Goal: Complete application form

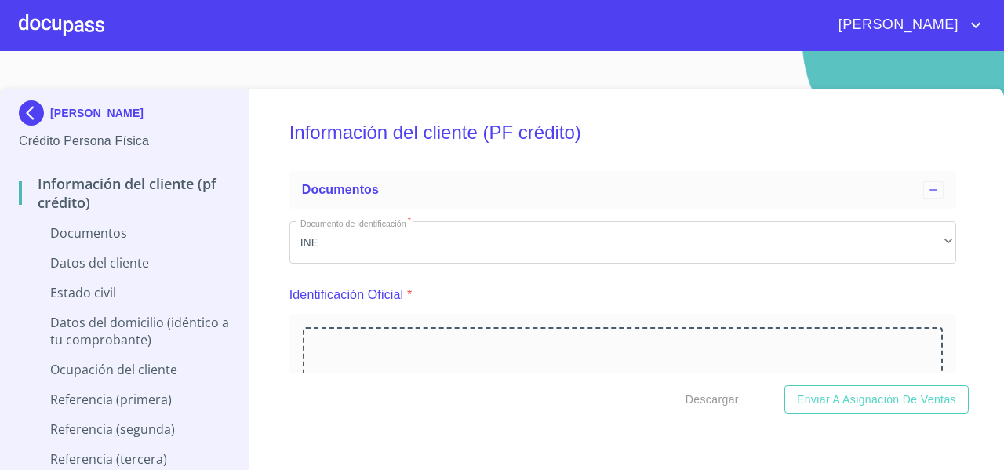
scroll to position [3181, 0]
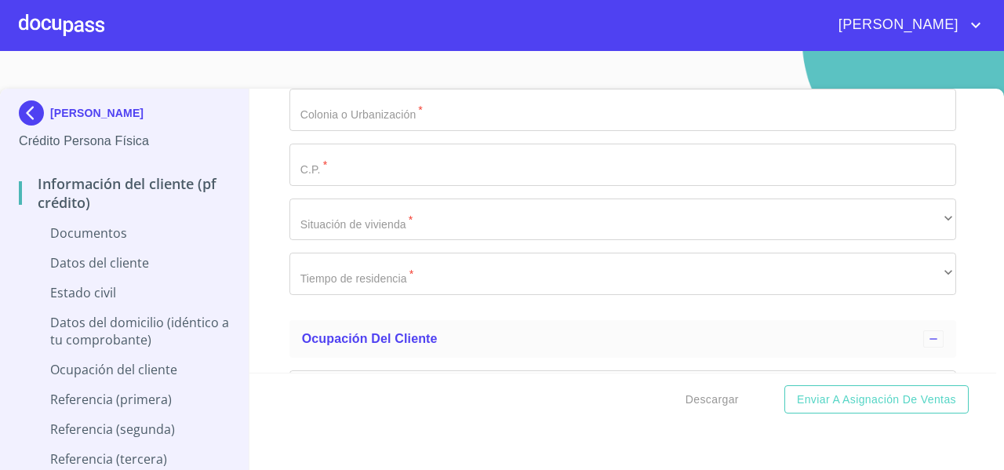
click at [81, 30] on div at bounding box center [61, 25] width 85 height 50
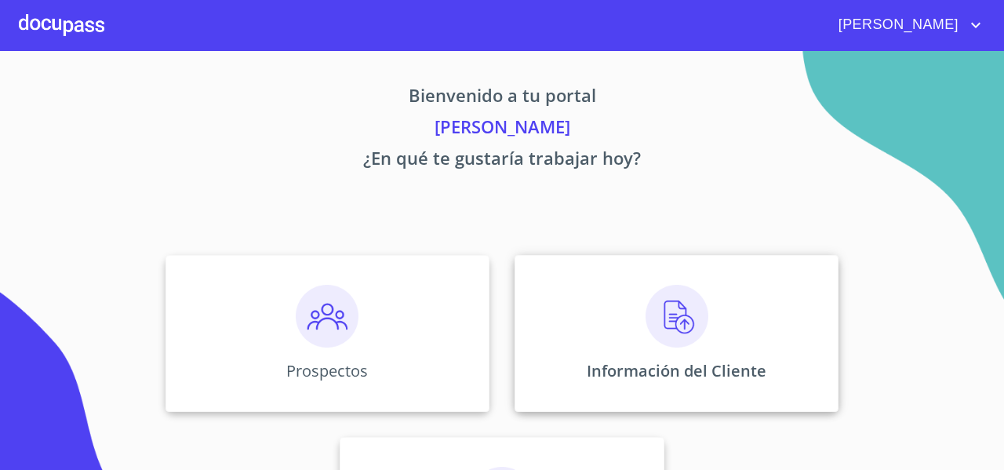
click at [561, 285] on div "Información del Cliente" at bounding box center [676, 333] width 324 height 157
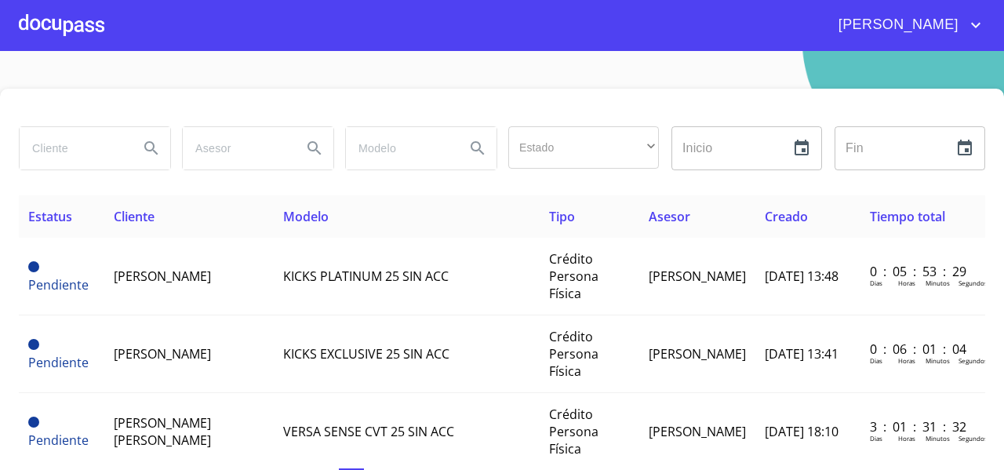
click at [46, 151] on input "search" at bounding box center [73, 148] width 107 height 42
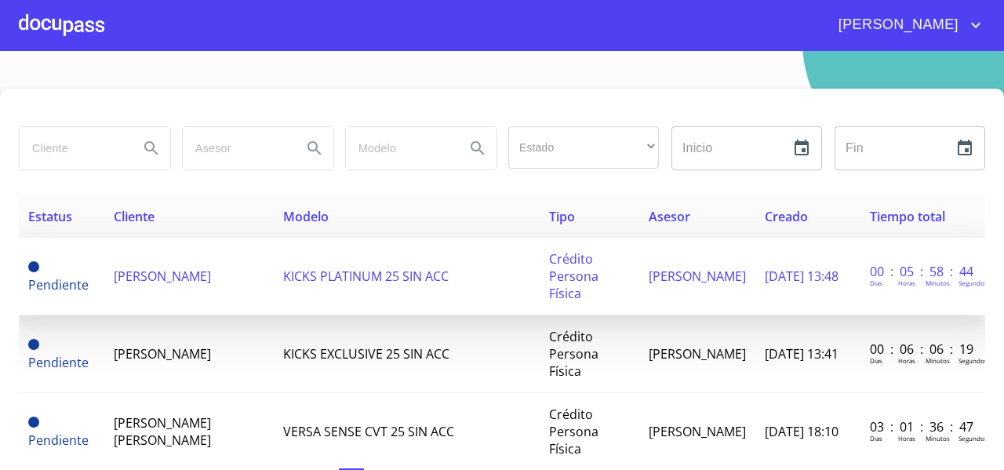
click at [187, 281] on td "[PERSON_NAME]" at bounding box center [189, 277] width 170 height 78
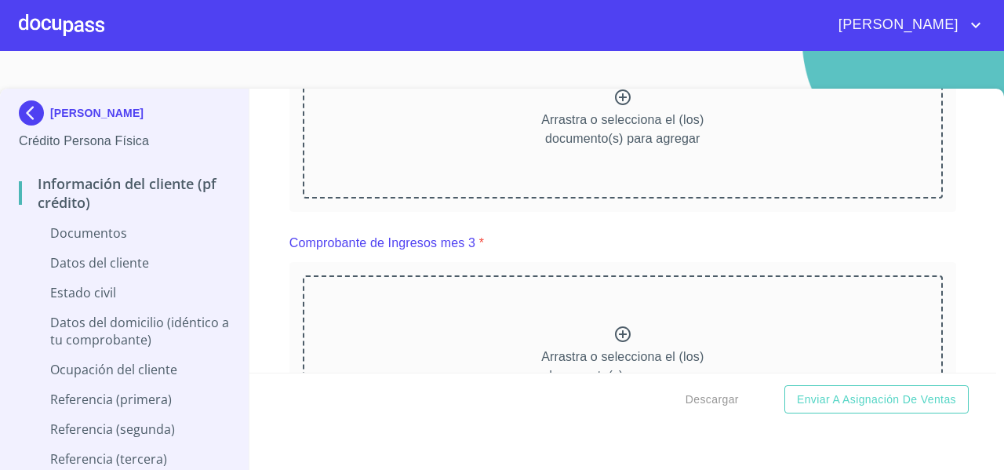
scroll to position [1058, 0]
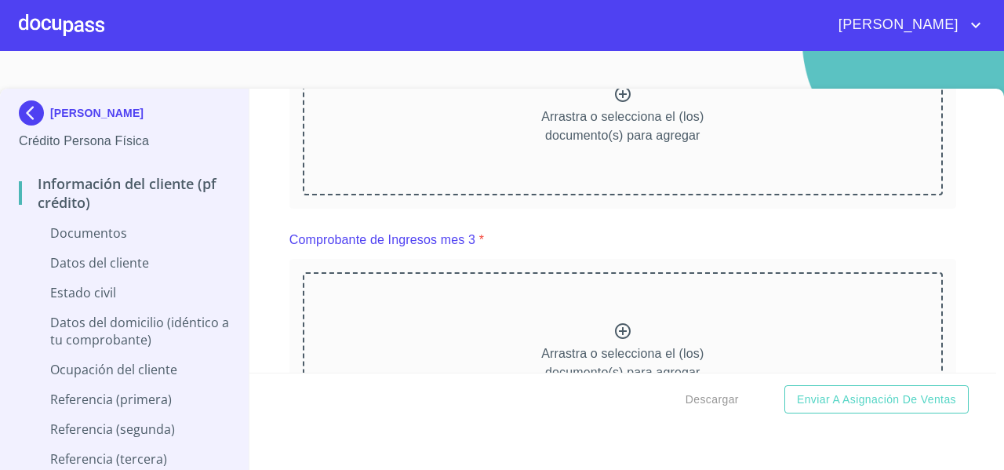
drag, startPoint x: 51, startPoint y: 111, endPoint x: 242, endPoint y: 107, distance: 190.6
click at [242, 107] on div "[PERSON_NAME] Crédito Persona Física Información del cliente (PF crédito) Docum…" at bounding box center [124, 288] width 249 height 399
copy p "[PERSON_NAME]"
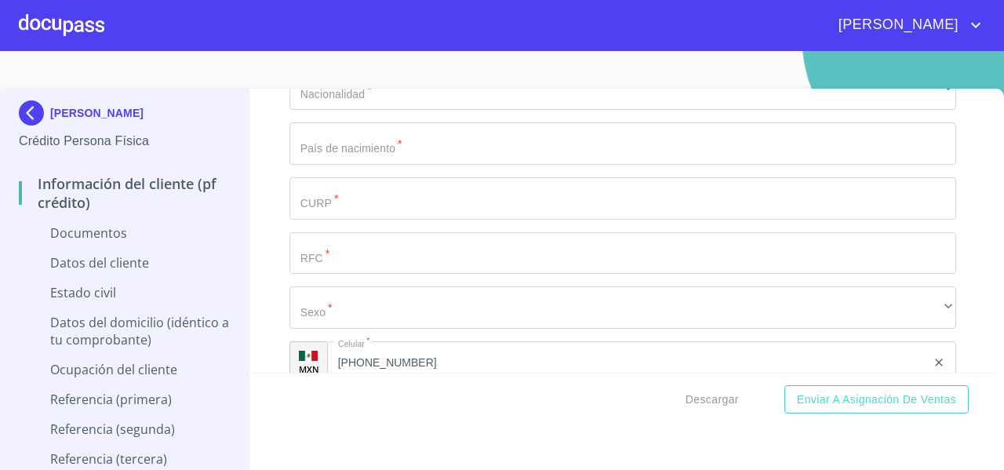
scroll to position [2259, 0]
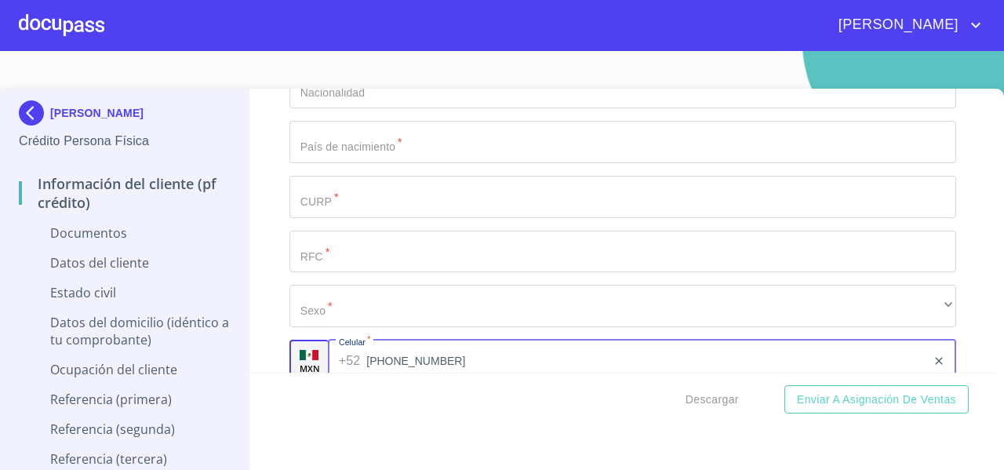
drag, startPoint x: 452, startPoint y: 358, endPoint x: 367, endPoint y: 362, distance: 84.8
click at [367, 362] on input "[PHONE_NUMBER]" at bounding box center [646, 361] width 560 height 42
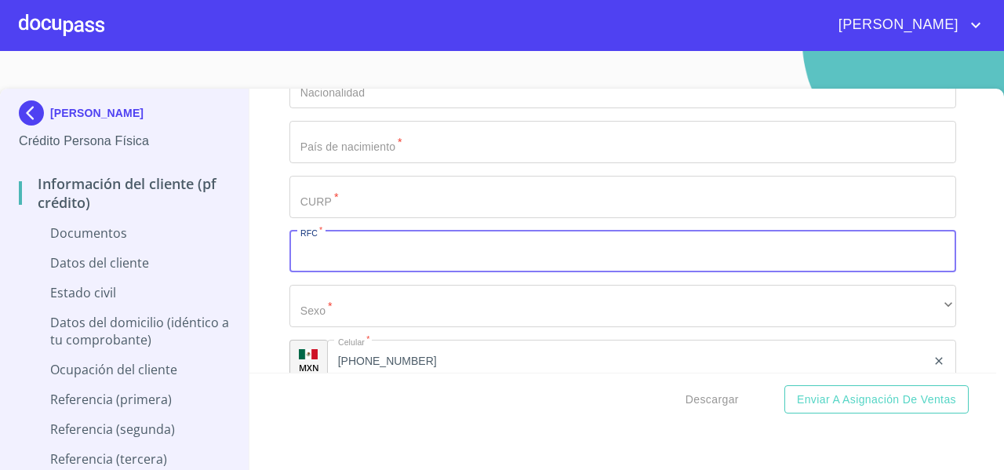
click at [325, 249] on input "Documento de identificación   *" at bounding box center [622, 252] width 666 height 42
paste input "33)11706500"
click at [313, 248] on input "33)11706500" at bounding box center [604, 252] width 630 height 42
type input "3311706500"
click at [365, 251] on input "3311706500" at bounding box center [604, 252] width 630 height 42
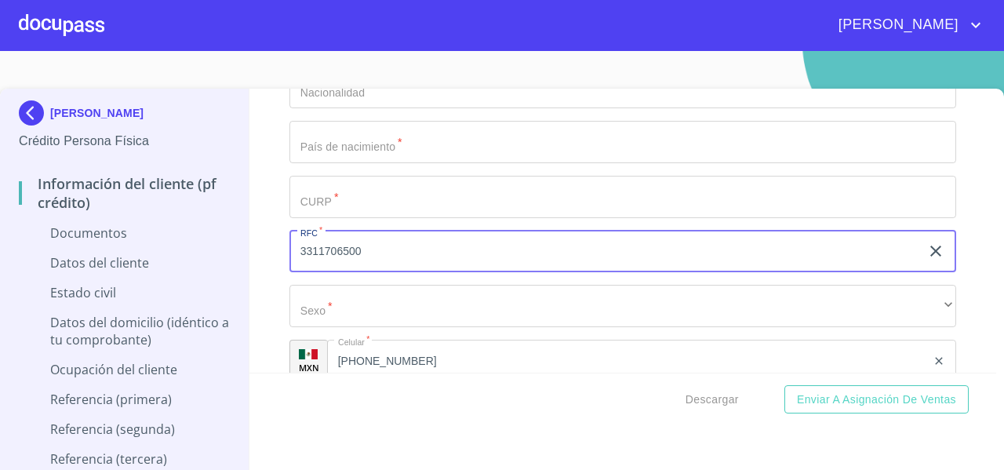
click at [365, 251] on input "3311706500" at bounding box center [604, 252] width 630 height 42
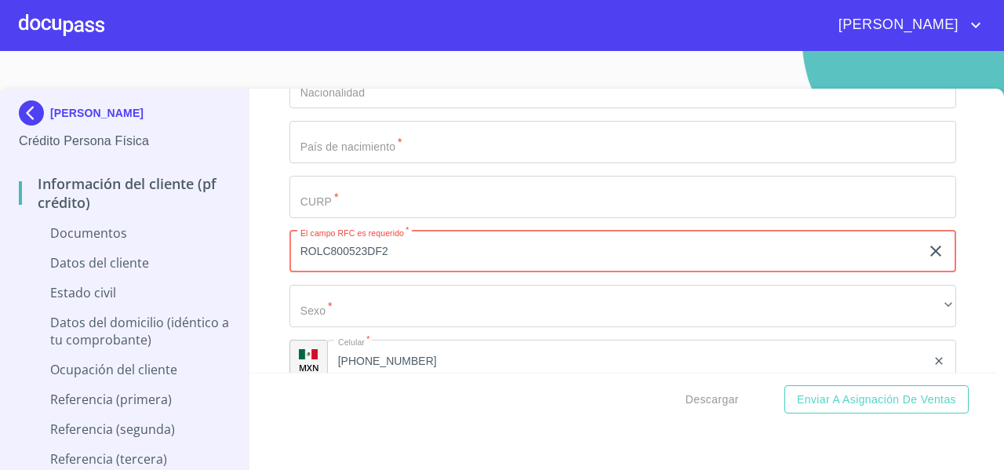
drag, startPoint x: 406, startPoint y: 259, endPoint x: 294, endPoint y: 252, distance: 112.3
click at [294, 252] on input "ROLC800523DF2" at bounding box center [604, 252] width 630 height 42
type input "ROLC800523DF2"
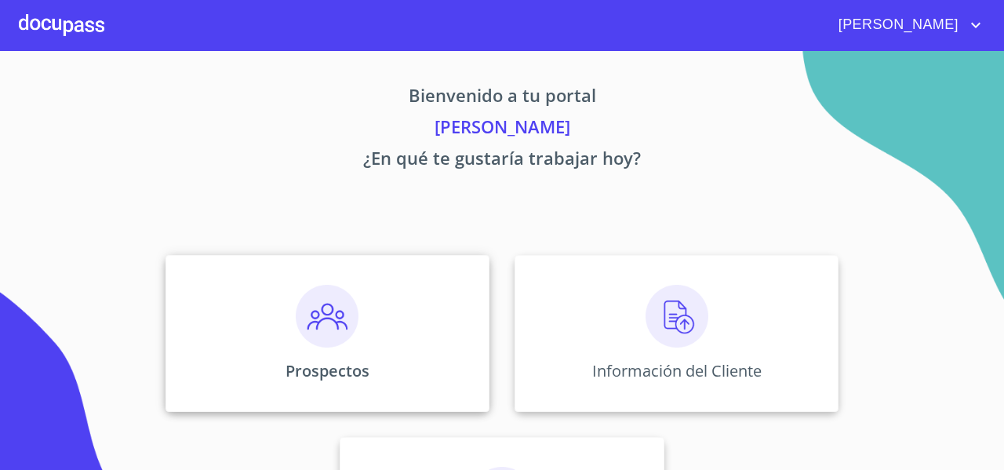
click at [228, 275] on div "Prospectos" at bounding box center [327, 333] width 324 height 157
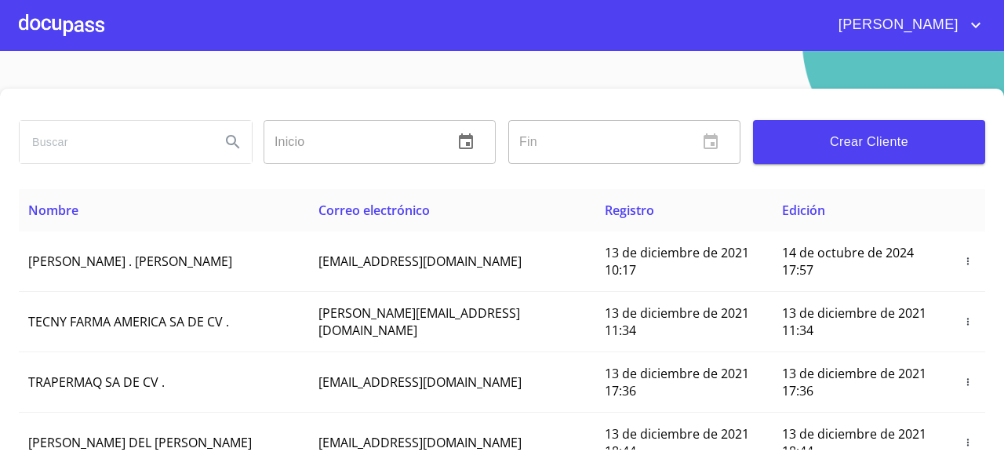
click at [47, 145] on input "search" at bounding box center [114, 142] width 188 height 42
type input "CAROLINA ROSALES"
click at [236, 147] on icon "Search" at bounding box center [232, 141] width 13 height 13
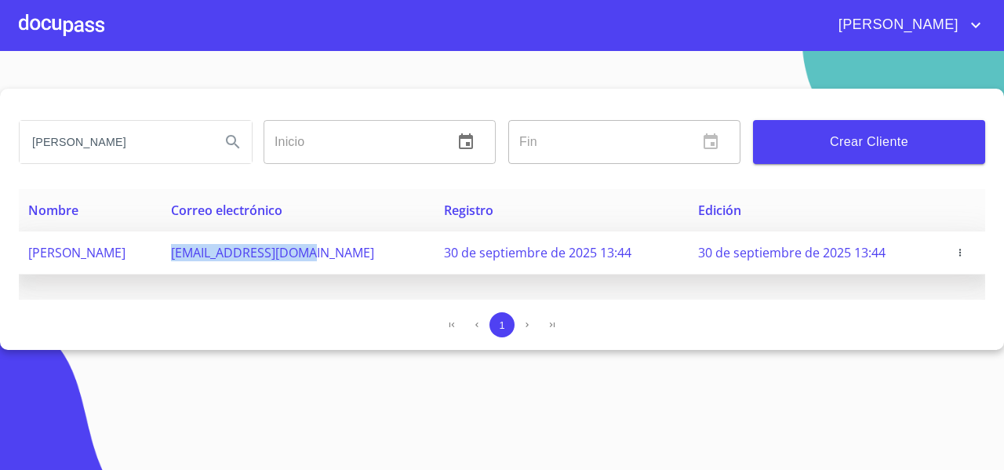
drag, startPoint x: 251, startPoint y: 263, endPoint x: 398, endPoint y: 264, distance: 146.6
click at [398, 264] on td "carolime76@gmail.com" at bounding box center [298, 252] width 273 height 43
copy span "carolime76@gmail.com"
